Goal: Task Accomplishment & Management: Complete application form

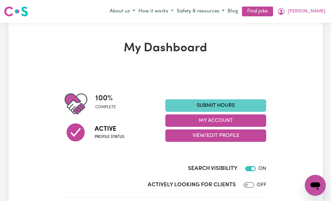
click at [190, 102] on link "Submit Hours" at bounding box center [215, 105] width 101 height 12
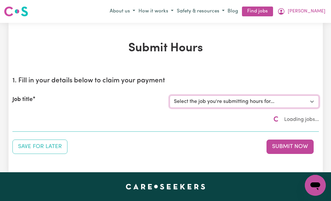
click at [190, 102] on select "Select the job you're submitting hours for..." at bounding box center [244, 102] width 149 height 12
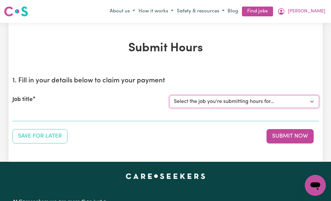
select select "3393"
click at [170, 96] on select "Select the job you're submitting hours for... [[PERSON_NAME] (NDIS number: 4302…" at bounding box center [244, 102] width 149 height 12
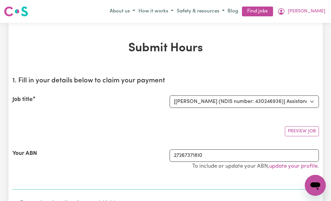
click at [180, 120] on section "1. Fill in your details below to claim your payment Job title Select the job yo…" at bounding box center [165, 131] width 306 height 118
click at [129, 151] on div "Your ABN" at bounding box center [87, 163] width 157 height 27
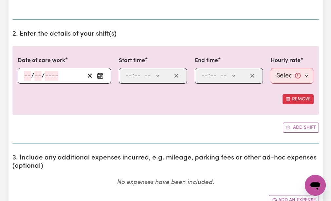
scroll to position [183, 0]
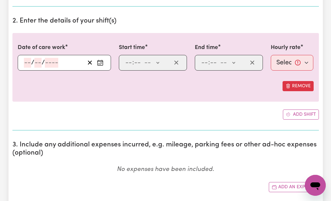
click at [27, 61] on div "/ /" at bounding box center [64, 63] width 93 height 16
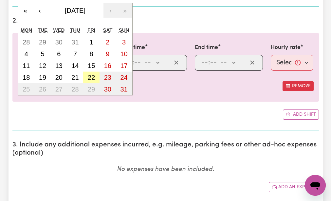
click at [91, 75] on abbr "22" at bounding box center [91, 77] width 7 height 7
type input "[DATE]"
type input "22"
type input "8"
type input "2025"
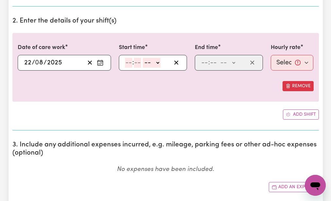
click at [128, 61] on input "number" at bounding box center [128, 63] width 7 height 10
type input "9"
type input "30"
click at [145, 62] on select "-- AM PM" at bounding box center [150, 63] width 18 height 10
select select "am"
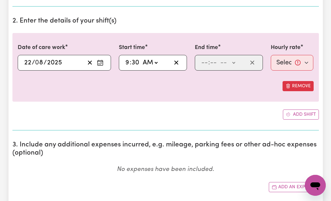
click at [141, 58] on select "-- AM PM" at bounding box center [150, 63] width 18 height 10
type input "09:30"
click at [203, 61] on input "number" at bounding box center [204, 63] width 7 height 10
type input "12"
type input "30"
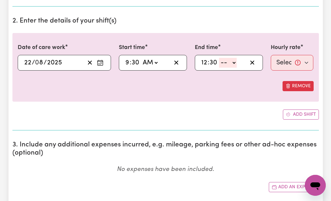
click at [222, 61] on select "-- AM PM" at bounding box center [228, 63] width 18 height 10
select select "pm"
click at [219, 58] on select "-- AM PM" at bounding box center [228, 63] width 18 height 10
type input "12:30"
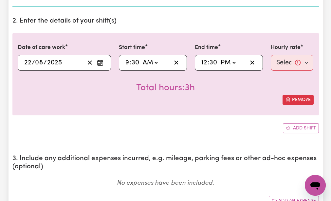
click at [210, 128] on div "Add shift" at bounding box center [165, 128] width 306 height 10
click at [284, 61] on select "Select rate... $51.98 (Weekday)" at bounding box center [292, 63] width 43 height 16
select select "51.98-Weekday"
click at [271, 55] on select "Select rate... $51.98 (Weekday)" at bounding box center [292, 63] width 43 height 16
click at [229, 128] on div "Add shift" at bounding box center [165, 128] width 306 height 10
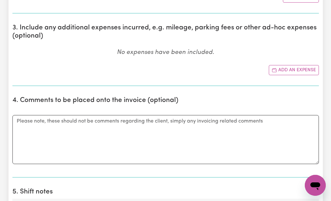
scroll to position [327, 0]
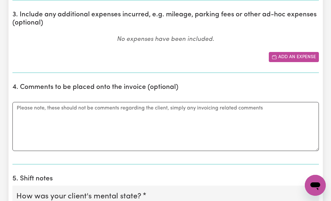
click at [280, 53] on button "Add an expense" at bounding box center [294, 57] width 50 height 10
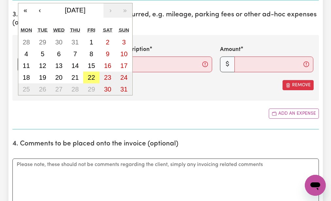
click at [26, 64] on div "/ / « ‹ [DATE] › » Mon Tue Wed Thu Fri Sat Sun 28 29 30 31 1 2 3 4 5 6 7 8 9 10…" at bounding box center [64, 65] width 93 height 16
click at [90, 76] on abbr "22" at bounding box center [91, 77] width 7 height 7
type input "[DATE]"
type input "22"
type input "8"
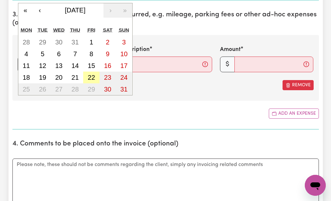
type input "2025"
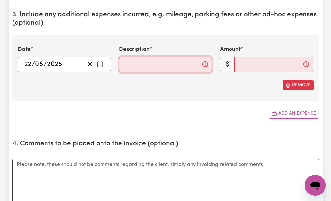
click at [122, 63] on input "Description" at bounding box center [165, 65] width 93 height 16
type input "mileage 17km"
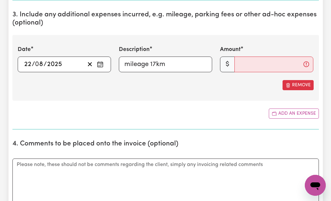
click at [139, 89] on div "Remove" at bounding box center [166, 85] width 296 height 10
click at [238, 64] on input "Amount" at bounding box center [273, 65] width 79 height 16
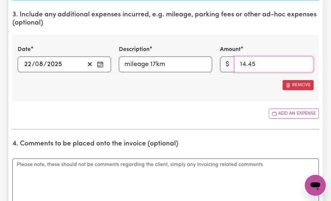
type input "14.45"
click at [204, 104] on section "3. Include any additional expenses incurred, e.g. mileage, parking fees or othe…" at bounding box center [165, 68] width 306 height 124
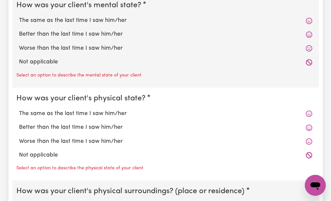
scroll to position [576, 0]
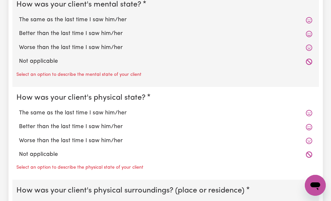
click at [85, 16] on label "The same as the last time I saw him/her" at bounding box center [165, 20] width 293 height 9
click at [19, 16] on input "The same as the last time I saw him/her" at bounding box center [19, 15] width 0 height 0
radio input "true"
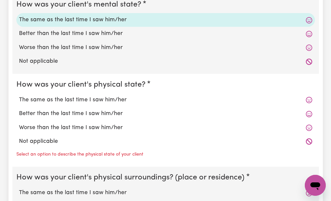
click at [70, 79] on legend "How was your client's physical state?" at bounding box center [82, 84] width 132 height 11
click at [61, 114] on label "Better than the last time I saw him/her" at bounding box center [165, 114] width 293 height 9
click at [19, 110] on input "Better than the last time I saw him/her" at bounding box center [19, 109] width 0 height 0
radio input "true"
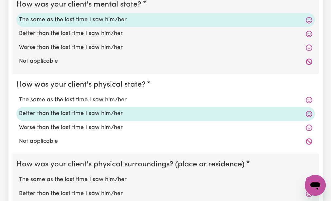
click at [50, 151] on fieldset "How was your client's physical state? The same as the last time I saw him/her B…" at bounding box center [165, 114] width 306 height 80
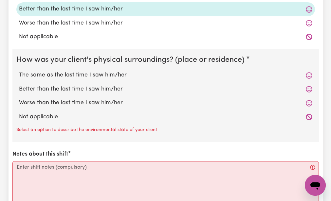
scroll to position [694, 0]
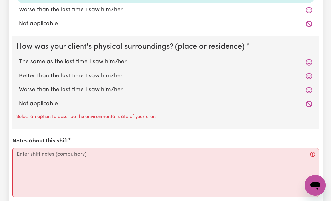
click at [46, 61] on label "The same as the last time I saw him/her" at bounding box center [165, 62] width 293 height 9
click at [19, 58] on input "The same as the last time I saw him/her" at bounding box center [19, 58] width 0 height 0
radio input "true"
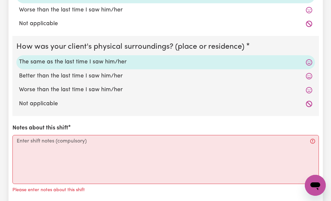
click at [21, 120] on div "How was your client's mental state? The same as the last time I saw him/her Bet…" at bounding box center [165, 51] width 306 height 350
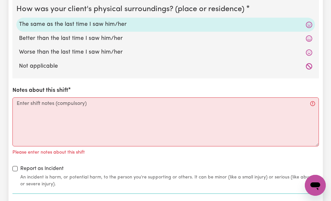
scroll to position [733, 0]
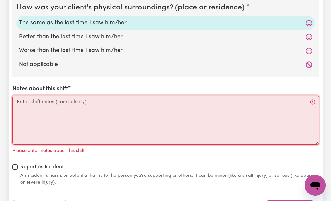
click at [17, 101] on textarea "Notes about this shift" at bounding box center [165, 120] width 306 height 49
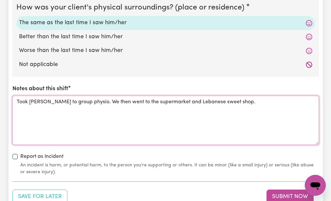
type textarea "Took [PERSON_NAME] to group physio. We then went to the supermarket and Lebanes…"
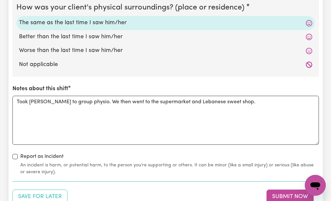
click at [73, 151] on div "How was your client's mental state? The same as the last time I saw him/her Bet…" at bounding box center [165, 6] width 306 height 339
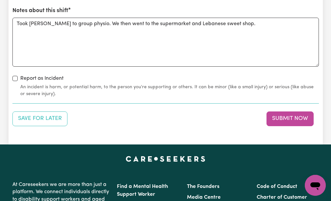
scroll to position [812, 0]
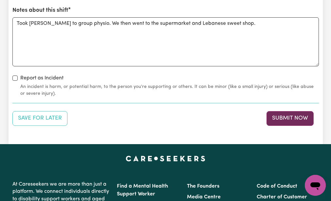
click at [273, 119] on button "Submit Now" at bounding box center [289, 118] width 47 height 14
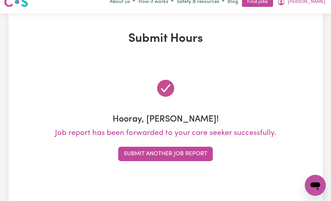
scroll to position [0, 0]
